Goal: Task Accomplishment & Management: Manage account settings

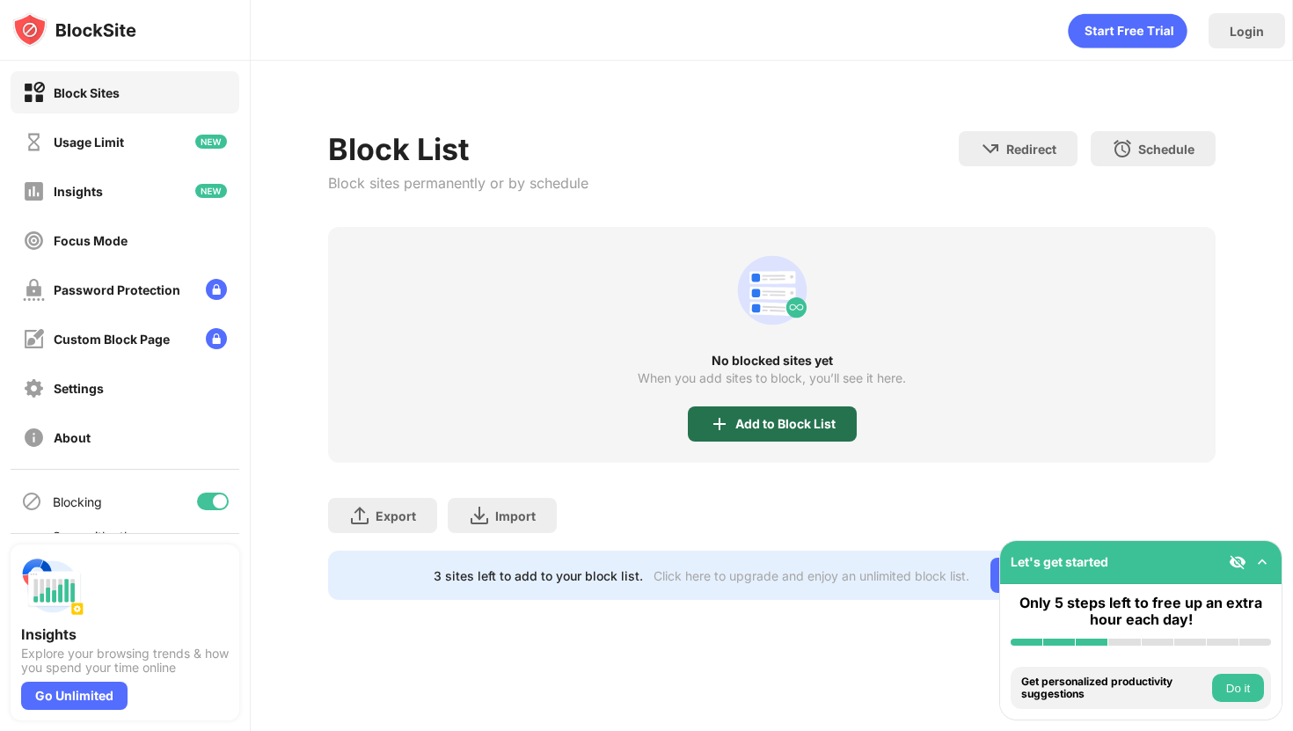
click at [758, 409] on div "Add to Block List" at bounding box center [772, 423] width 169 height 35
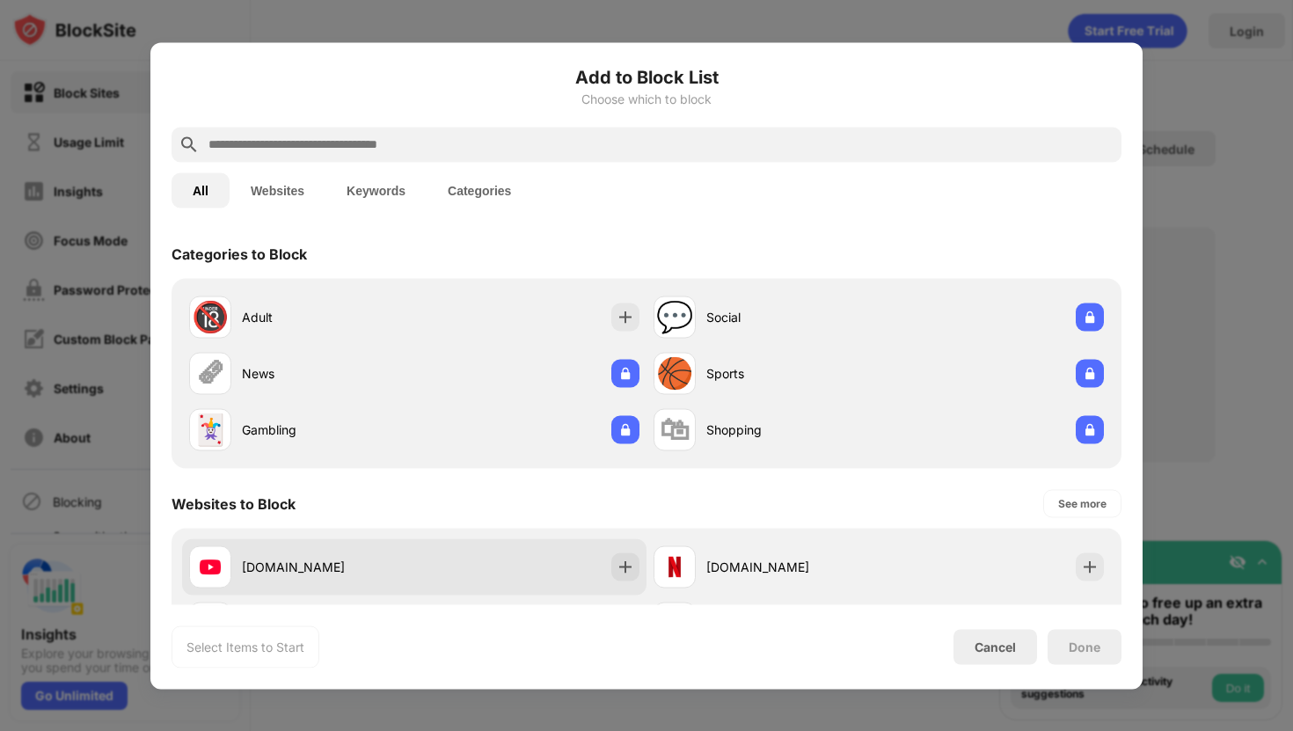
click at [382, 563] on div "[DOMAIN_NAME]" at bounding box center [328, 567] width 172 height 18
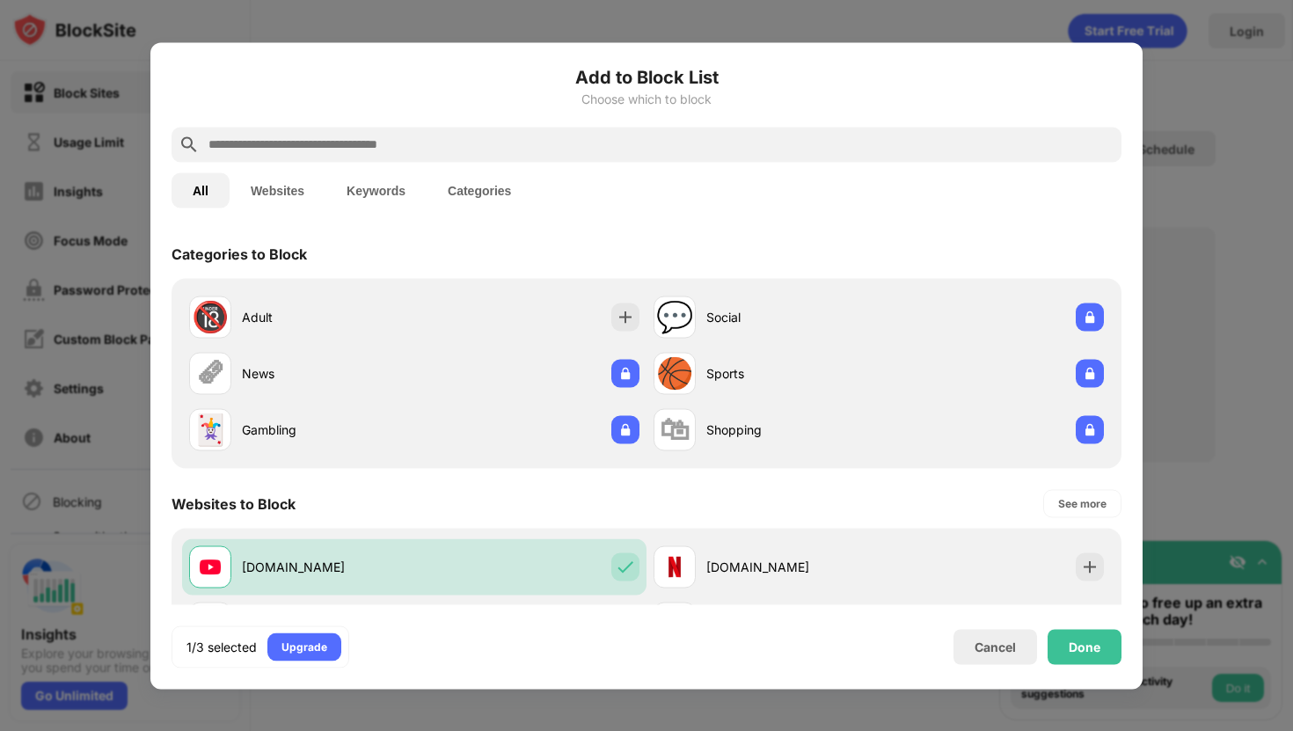
click at [529, 143] on input "text" at bounding box center [661, 144] width 908 height 21
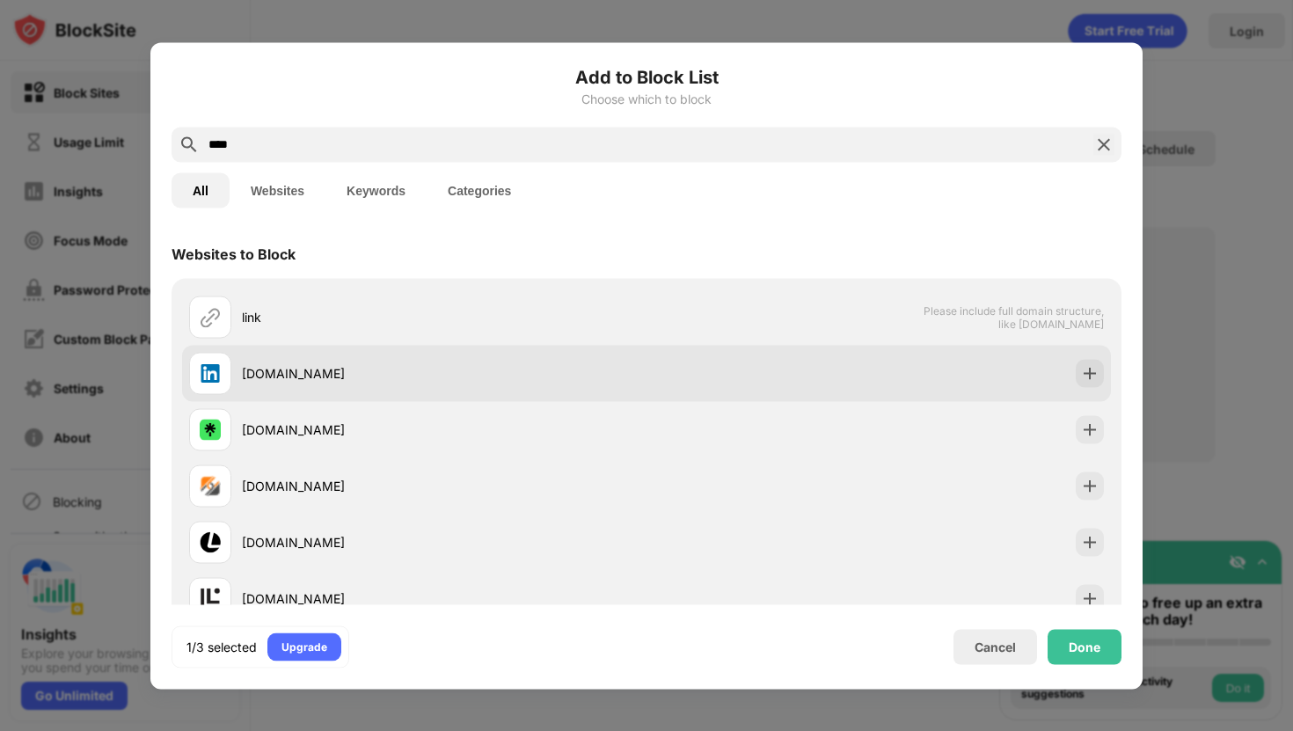
click at [434, 374] on div "[DOMAIN_NAME]" at bounding box center [444, 373] width 405 height 18
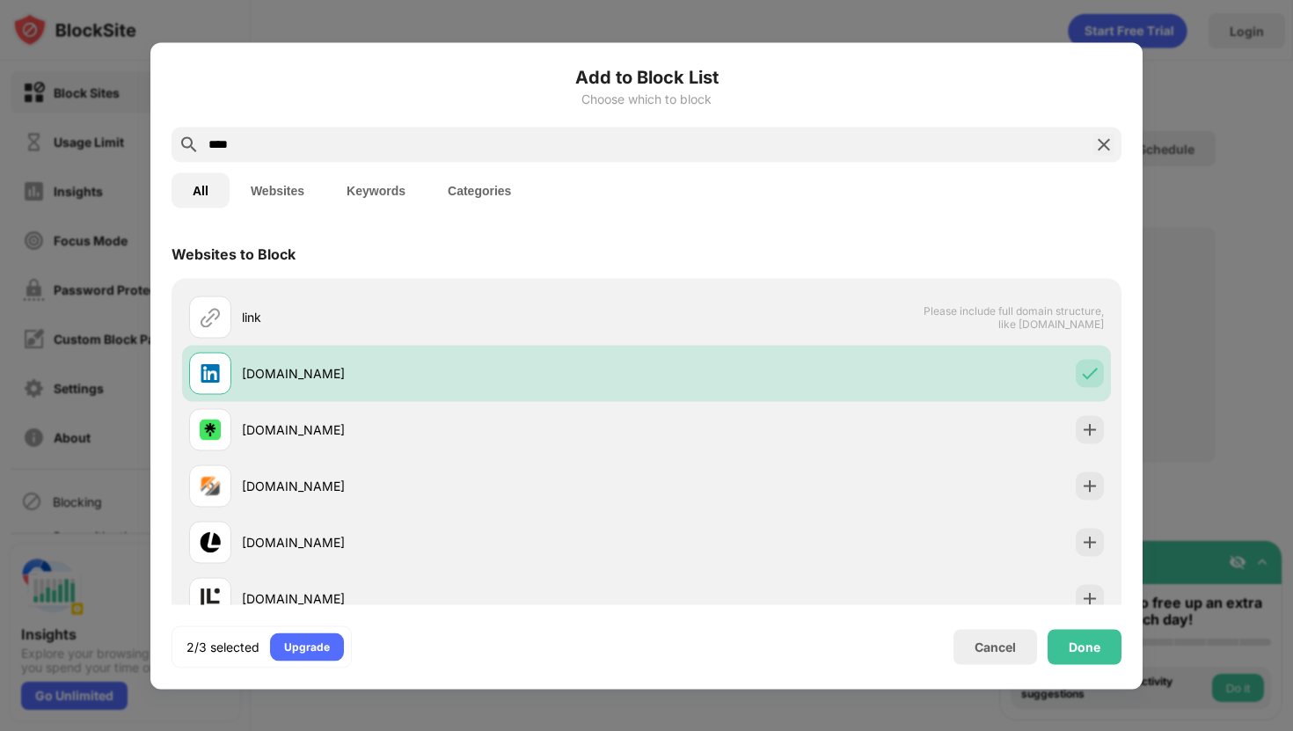
click at [451, 143] on input "****" at bounding box center [647, 144] width 880 height 21
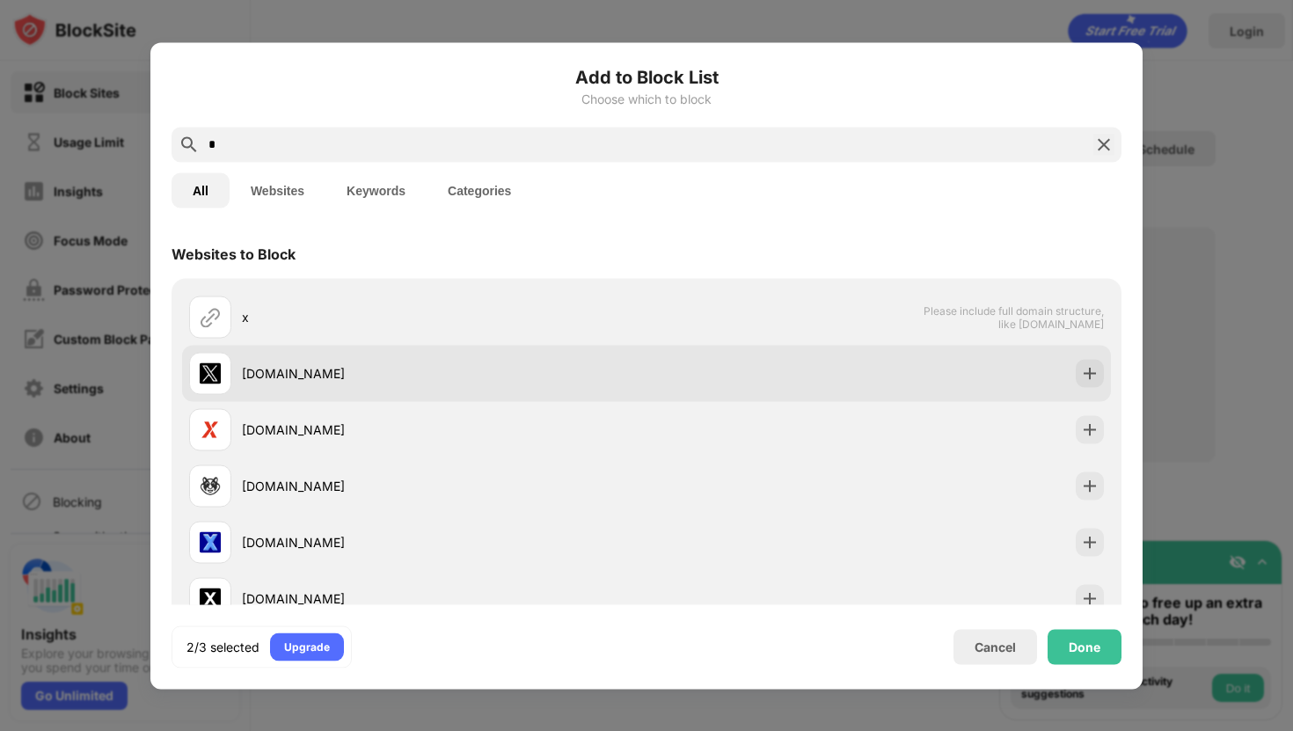
type input "*"
click at [389, 380] on div "[DOMAIN_NAME]" at bounding box center [444, 373] width 405 height 18
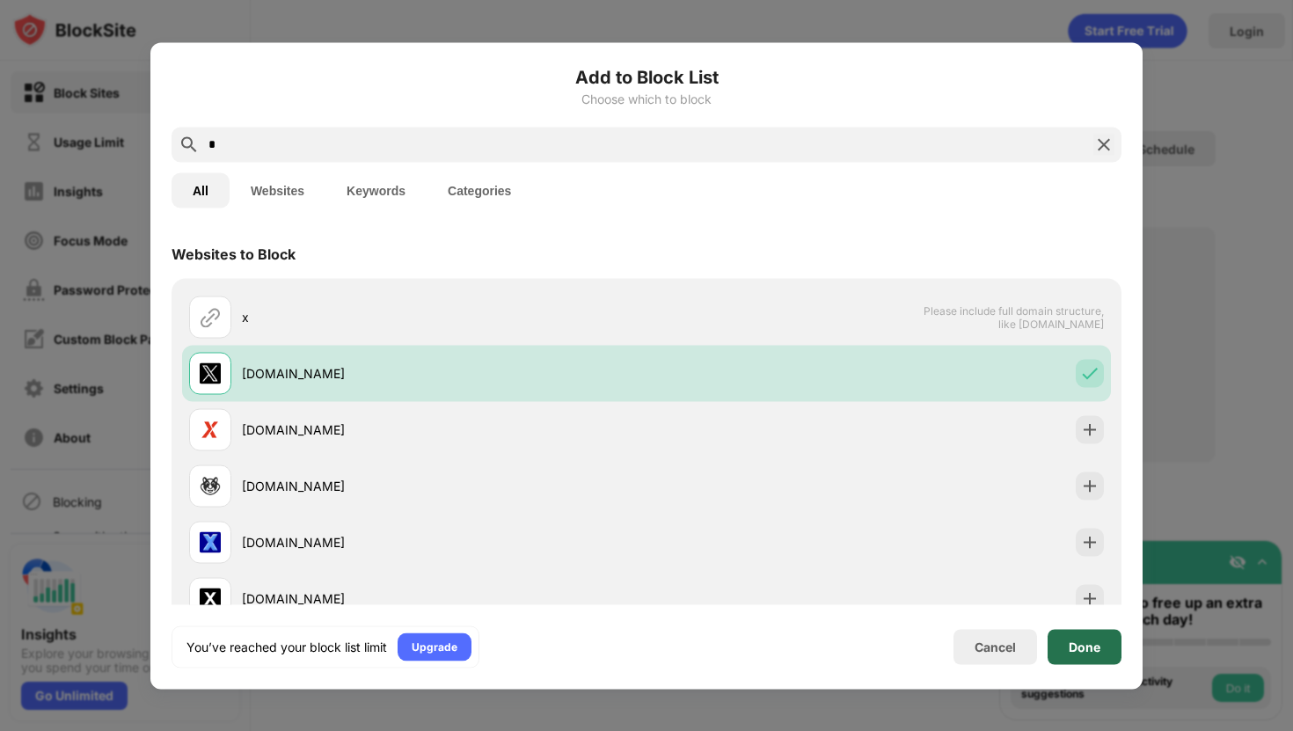
click at [1087, 651] on div "Done" at bounding box center [1085, 647] width 32 height 14
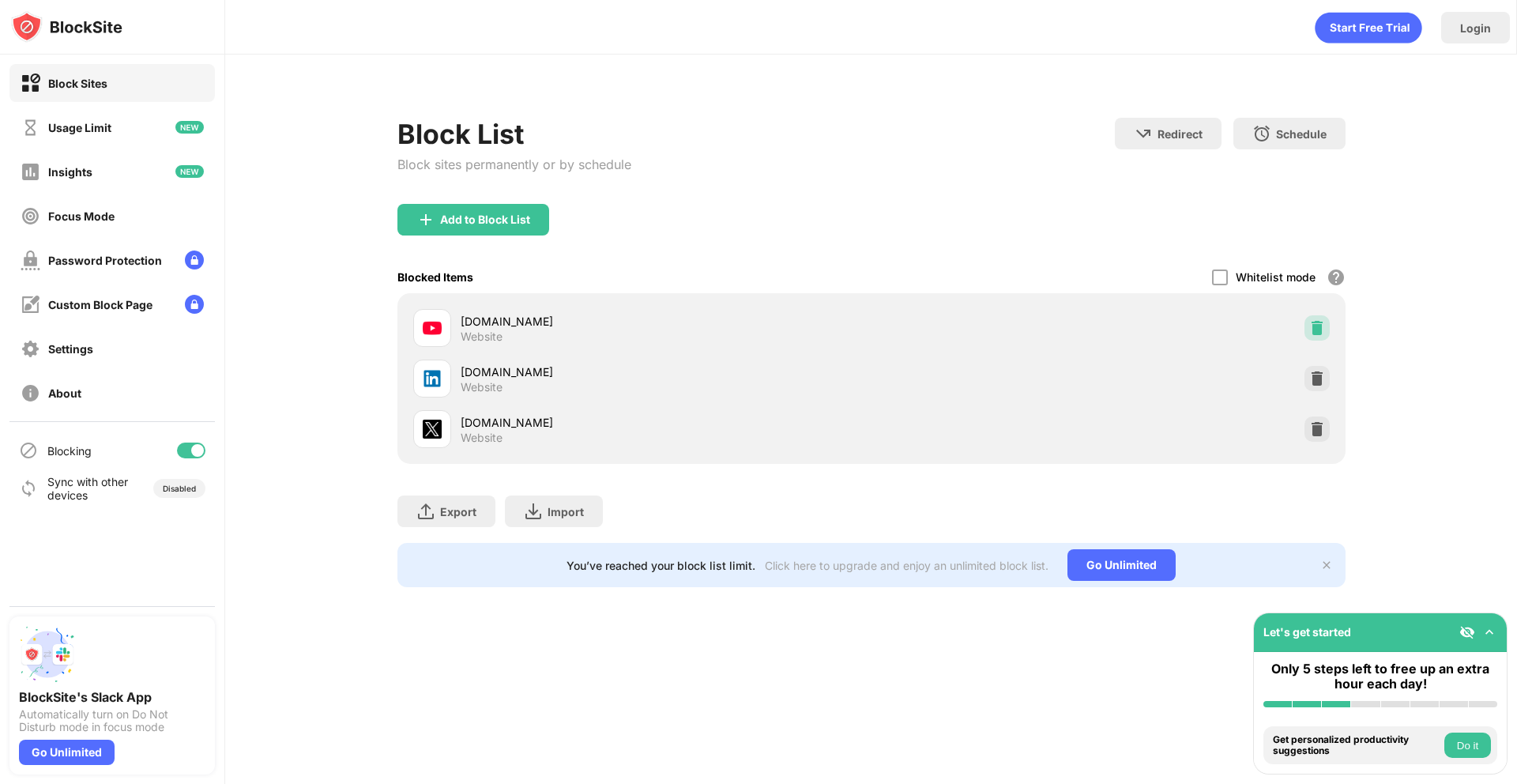
click at [1320, 332] on img at bounding box center [1318, 328] width 16 height 16
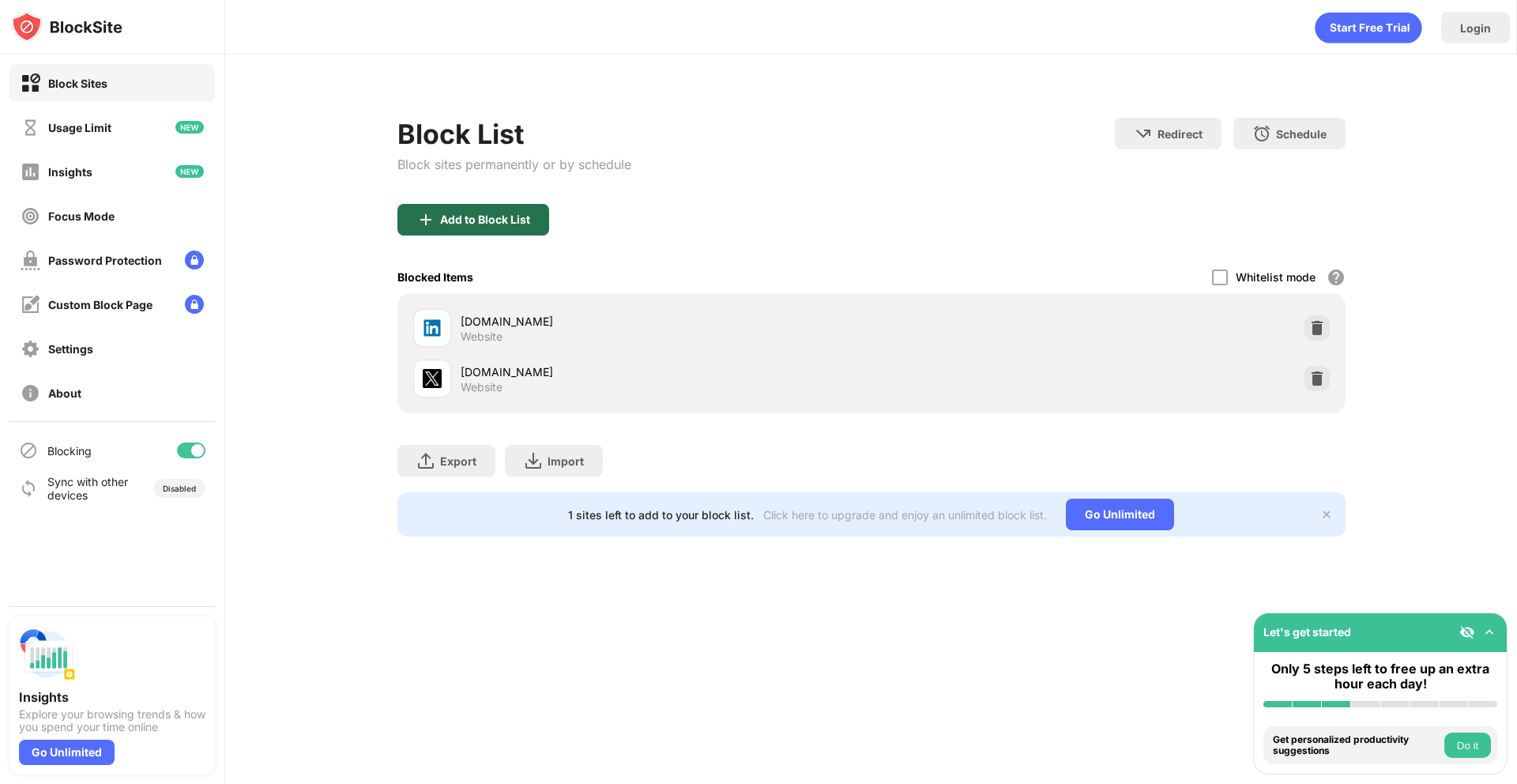
click at [453, 218] on div "Add to Block List" at bounding box center [485, 220] width 90 height 13
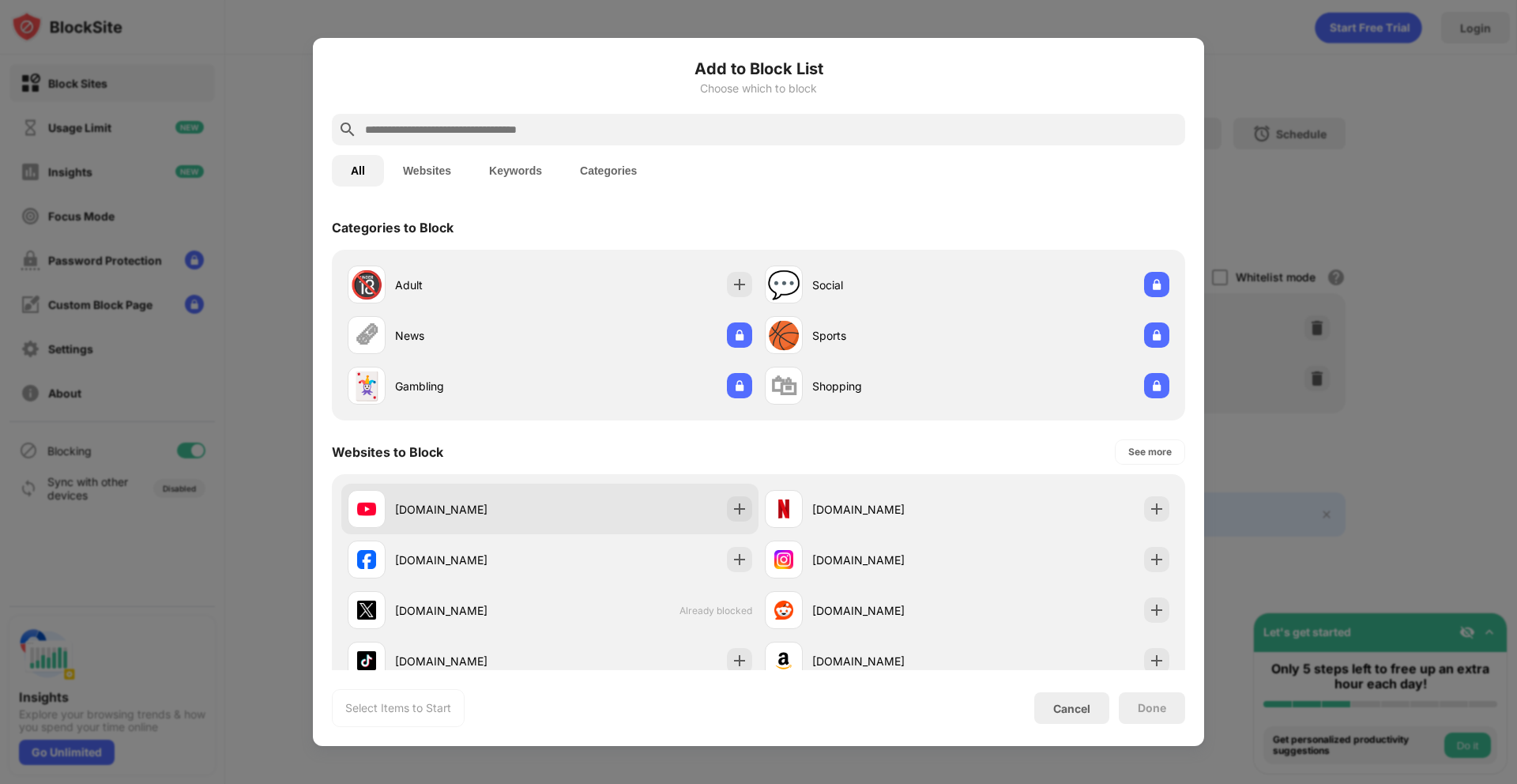
click at [513, 509] on div "[DOMAIN_NAME]" at bounding box center [472, 509] width 154 height 16
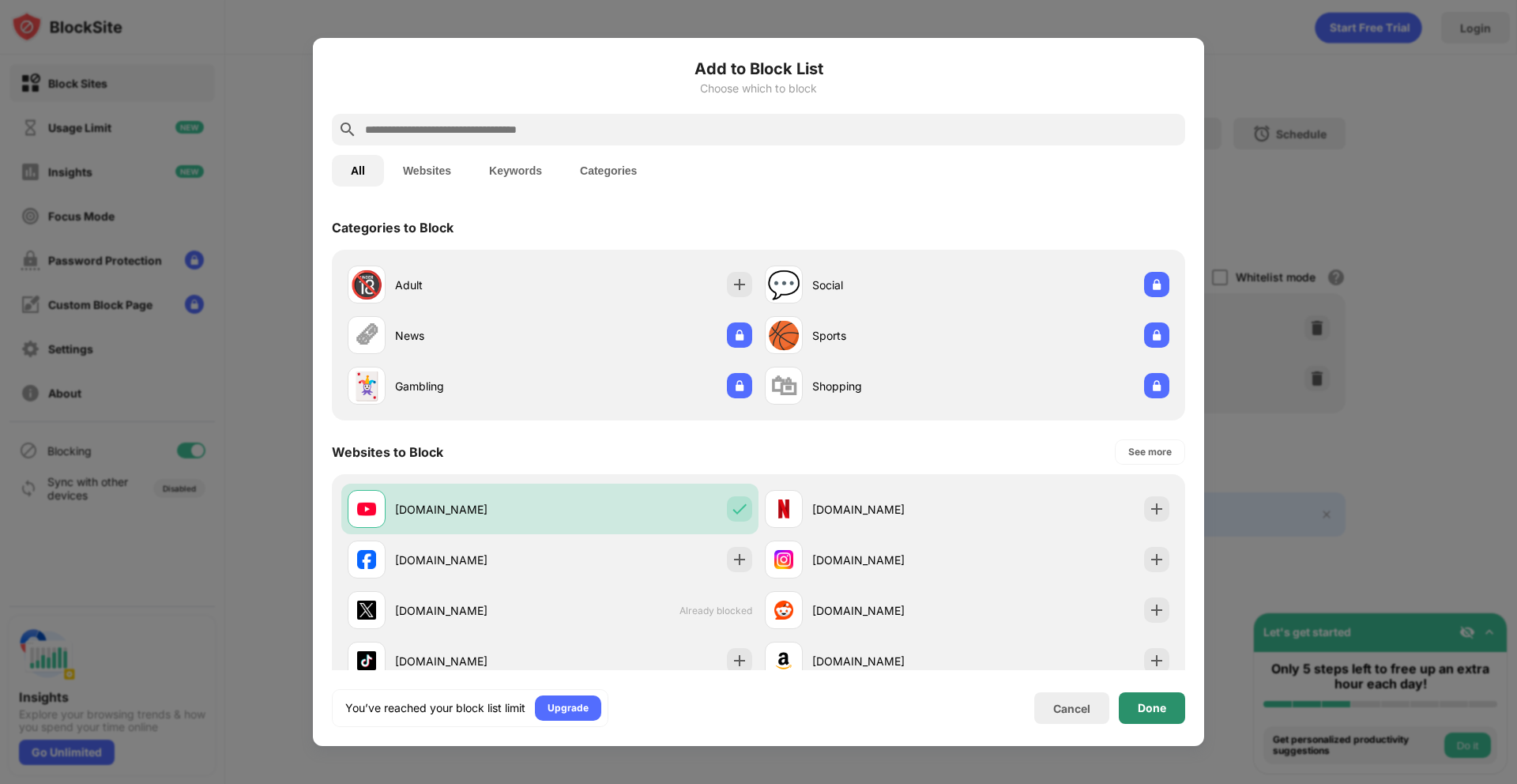
click at [1163, 709] on div "Done" at bounding box center [1152, 708] width 29 height 13
